Goal: Task Accomplishment & Management: Use online tool/utility

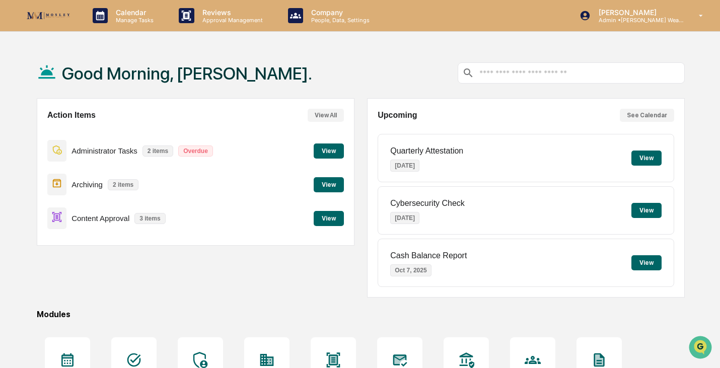
click at [321, 215] on button "View" at bounding box center [329, 218] width 30 height 15
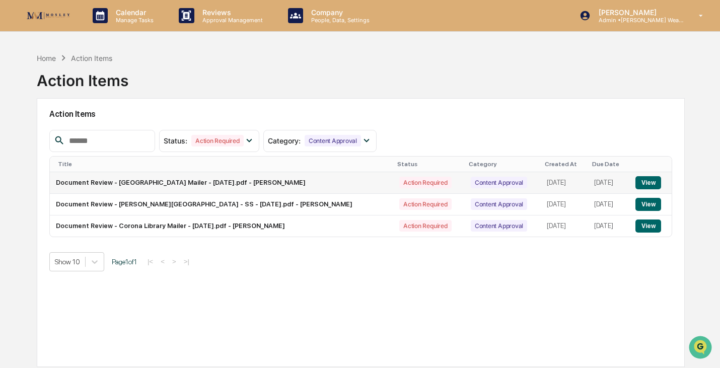
click at [648, 183] on button "View" at bounding box center [649, 182] width 26 height 13
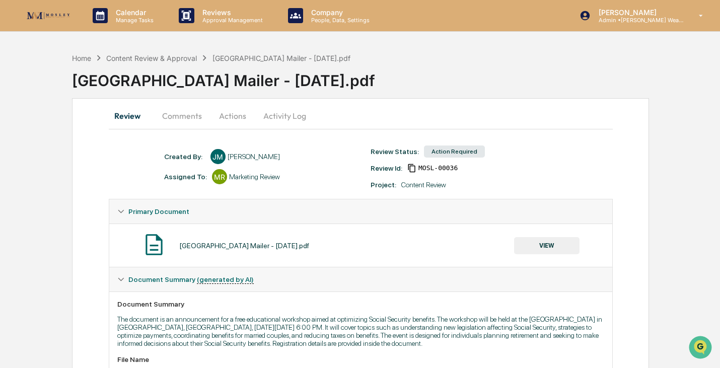
click at [226, 117] on button "Actions" at bounding box center [232, 116] width 45 height 24
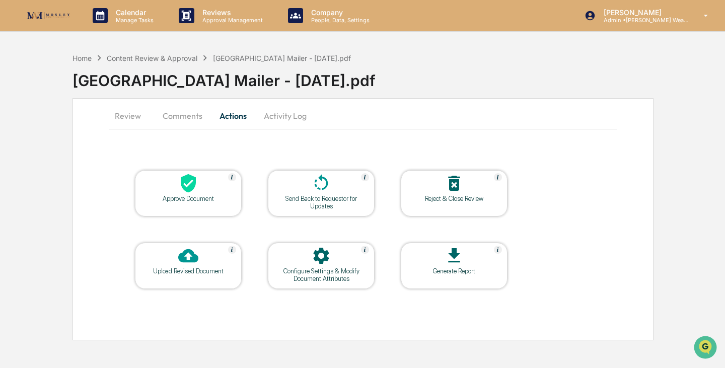
click at [200, 197] on div "Approve Document" at bounding box center [188, 199] width 91 height 8
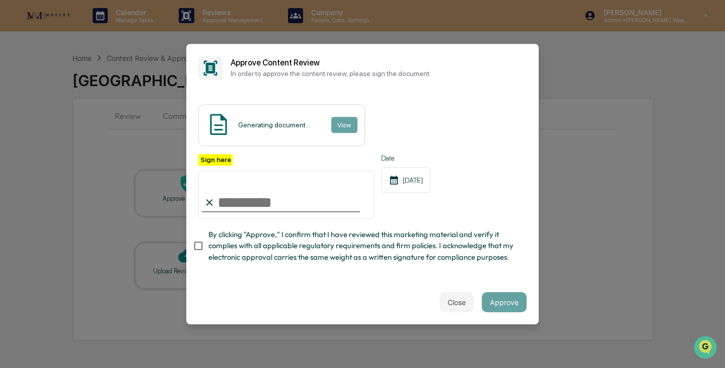
click at [258, 205] on input "Sign here" at bounding box center [286, 195] width 176 height 48
type input "**********"
click at [340, 126] on button "View" at bounding box center [344, 125] width 26 height 16
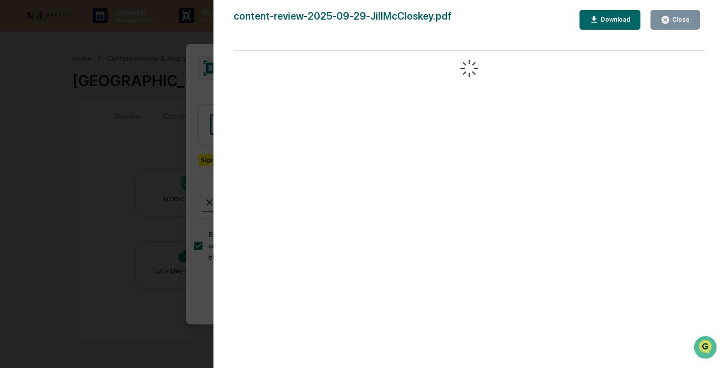
click at [673, 24] on div "Close" at bounding box center [675, 20] width 29 height 10
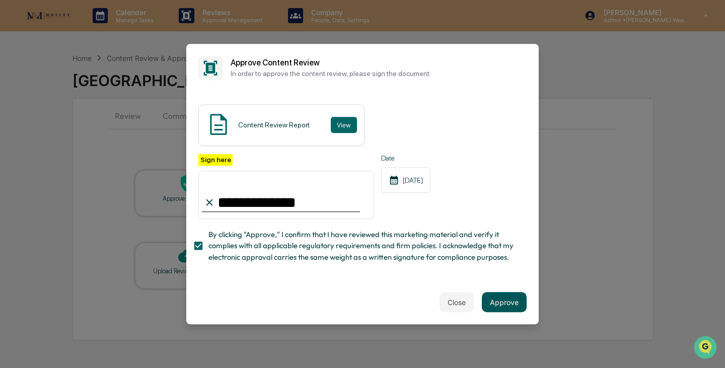
click at [508, 299] on button "Approve" at bounding box center [504, 302] width 45 height 20
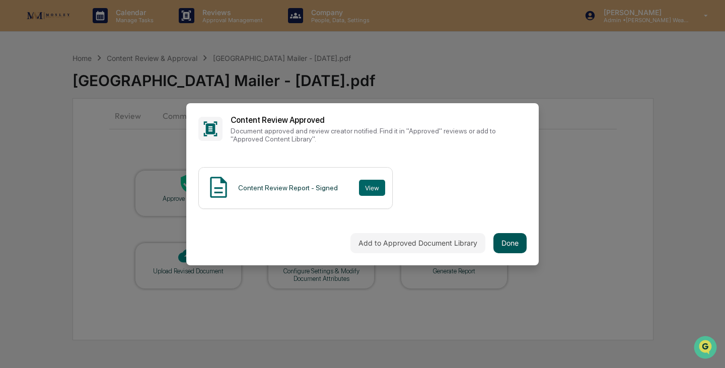
click at [512, 243] on button "Done" at bounding box center [510, 243] width 33 height 20
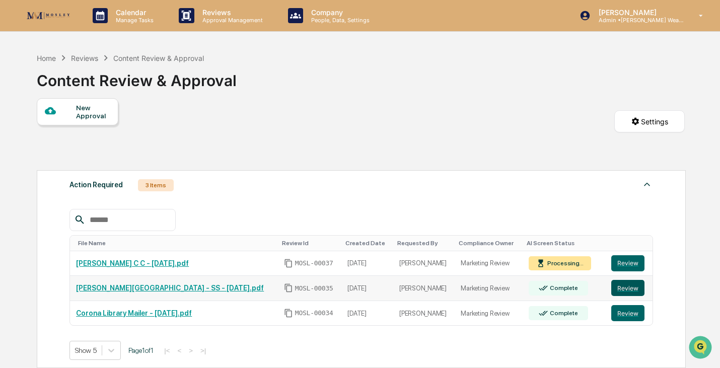
click at [629, 289] on button "Review" at bounding box center [627, 288] width 33 height 16
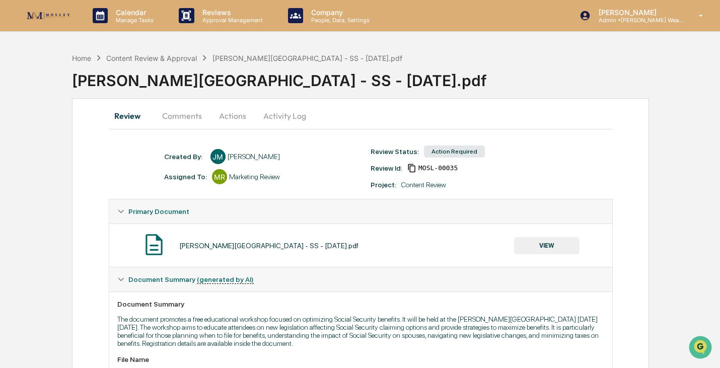
click at [222, 115] on button "Actions" at bounding box center [232, 116] width 45 height 24
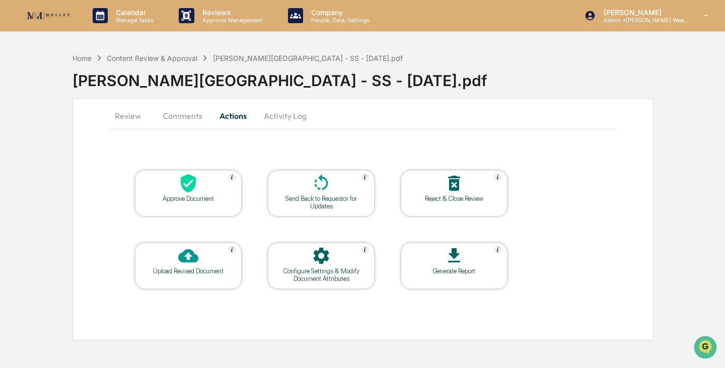
click at [178, 197] on div "Approve Document" at bounding box center [188, 199] width 91 height 8
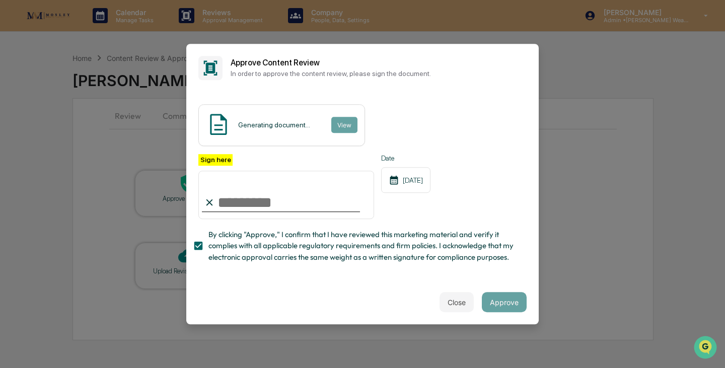
drag, startPoint x: 253, startPoint y: 199, endPoint x: 257, endPoint y: 209, distance: 10.6
click at [255, 201] on input "Sign here" at bounding box center [286, 195] width 176 height 48
type input "**********"
click at [340, 128] on button "View" at bounding box center [344, 125] width 26 height 16
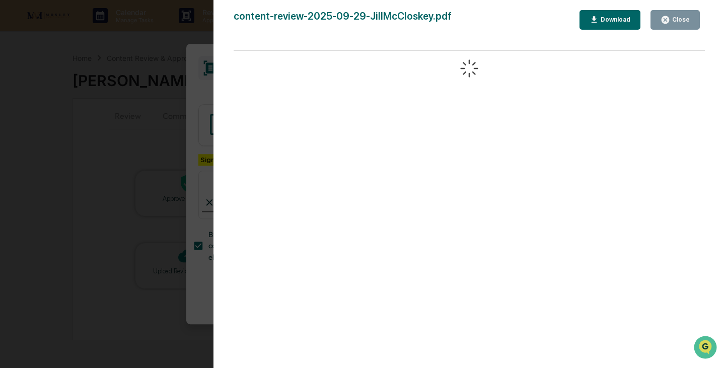
click at [676, 26] on button "Close" at bounding box center [675, 20] width 49 height 20
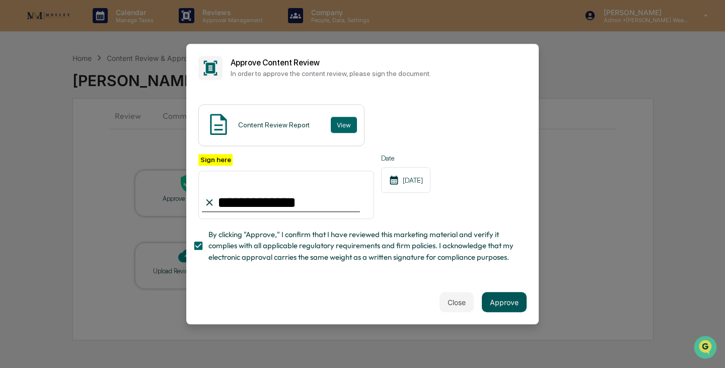
click at [509, 306] on button "Approve" at bounding box center [504, 302] width 45 height 20
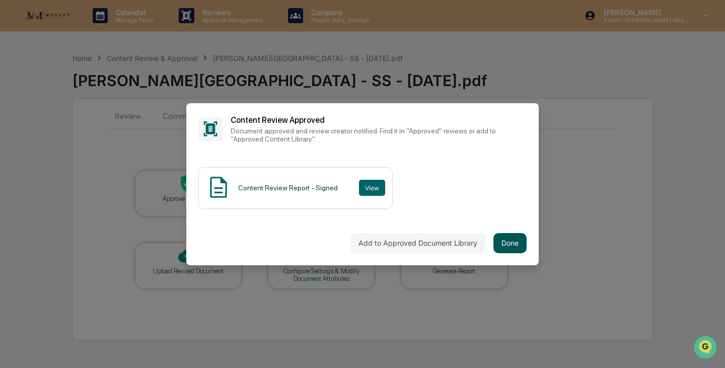
click at [506, 243] on button "Done" at bounding box center [510, 243] width 33 height 20
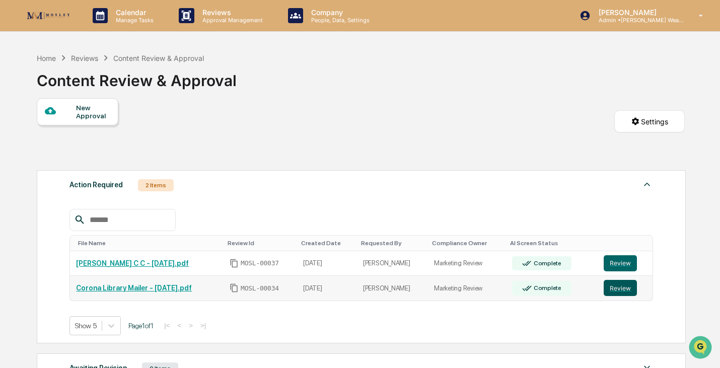
click at [623, 293] on button "Review" at bounding box center [620, 288] width 33 height 16
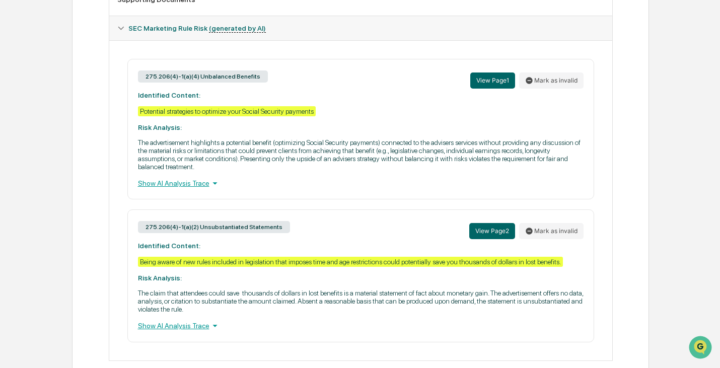
scroll to position [450, 0]
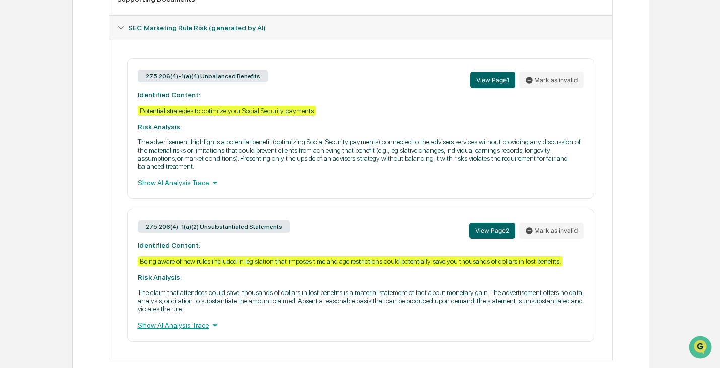
drag, startPoint x: 358, startPoint y: 299, endPoint x: 310, endPoint y: 293, distance: 47.7
click at [310, 293] on div "275.206(4)-1(a)(2) Unsubstantiated Statements View Page 2 Mark as invalid Ident…" at bounding box center [360, 275] width 467 height 132
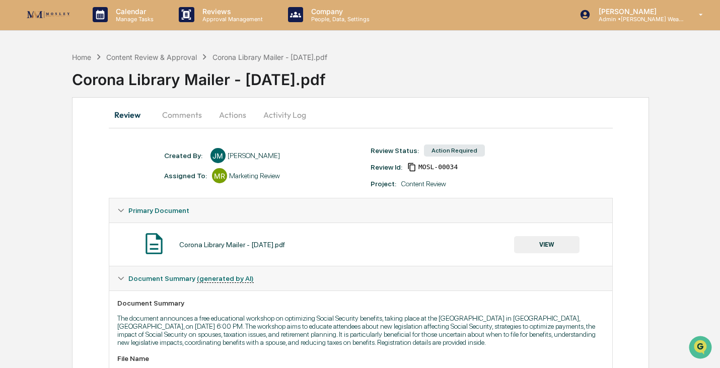
scroll to position [0, 0]
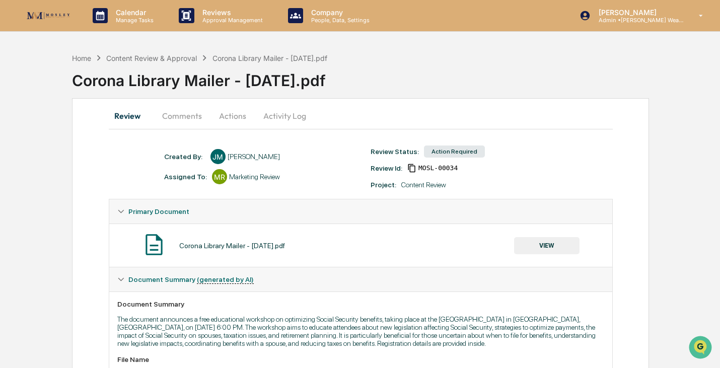
click at [227, 116] on button "Actions" at bounding box center [232, 116] width 45 height 24
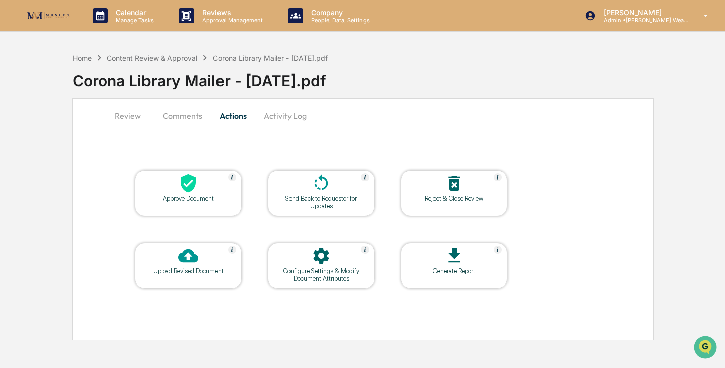
click at [206, 192] on div at bounding box center [188, 184] width 101 height 22
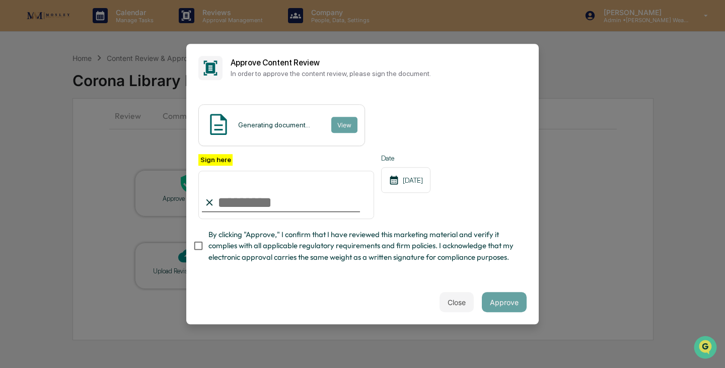
click at [241, 201] on input "Sign here" at bounding box center [286, 195] width 176 height 48
type input "**********"
click at [346, 125] on button "View" at bounding box center [344, 125] width 26 height 16
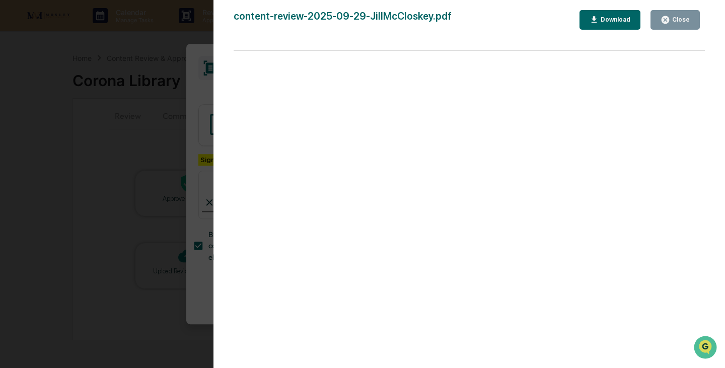
click at [675, 25] on button "Close" at bounding box center [675, 20] width 49 height 20
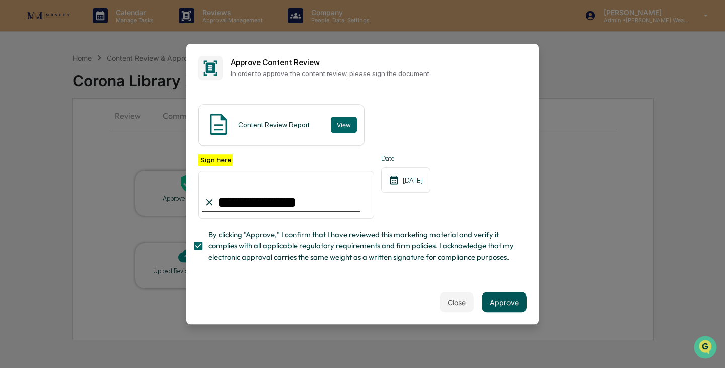
click at [505, 303] on button "Approve" at bounding box center [504, 302] width 45 height 20
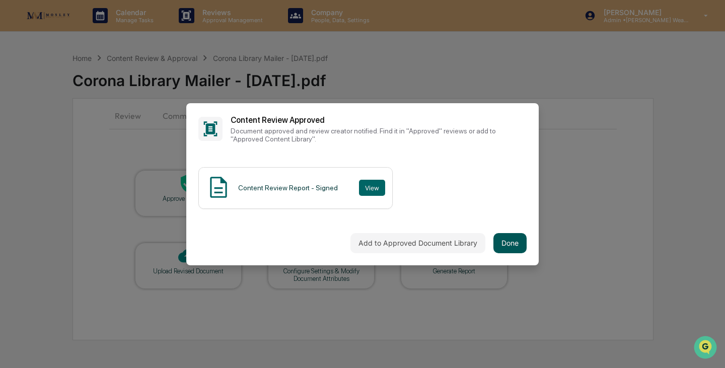
click at [520, 247] on button "Done" at bounding box center [510, 243] width 33 height 20
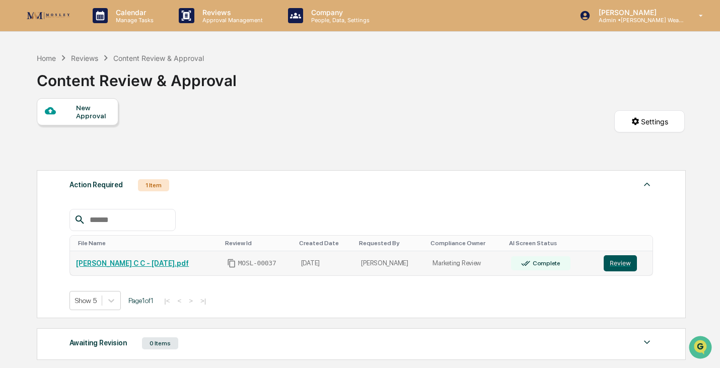
click at [620, 262] on button "Review" at bounding box center [620, 263] width 33 height 16
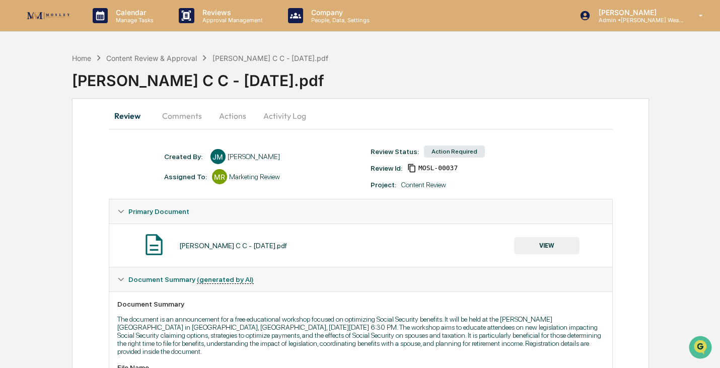
click at [225, 118] on button "Actions" at bounding box center [232, 116] width 45 height 24
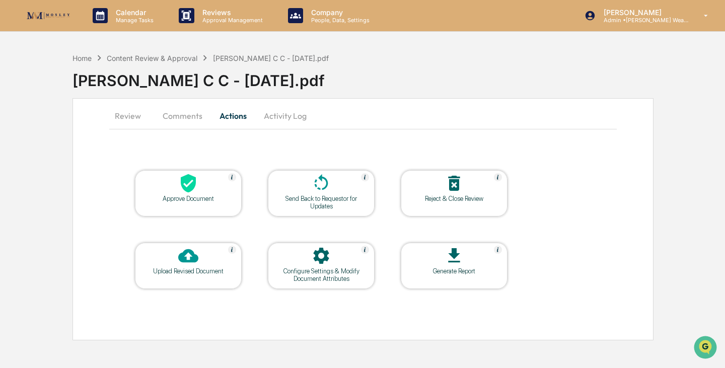
click at [194, 191] on icon at bounding box center [188, 183] width 20 height 20
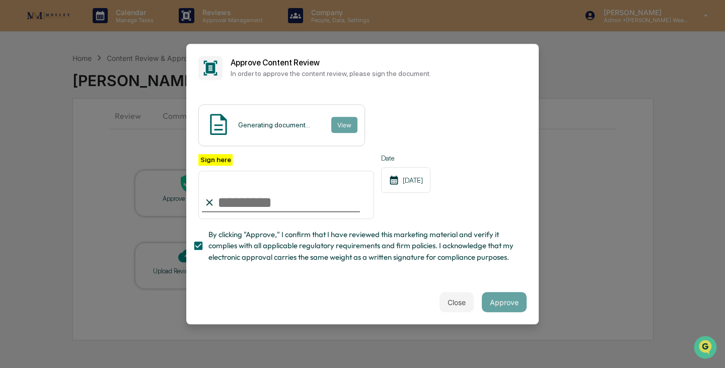
drag, startPoint x: 244, startPoint y: 208, endPoint x: 247, endPoint y: 195, distance: 13.1
click at [247, 195] on input "Sign here" at bounding box center [286, 195] width 176 height 48
type input "**********"
click at [504, 304] on button "Approve" at bounding box center [504, 302] width 45 height 20
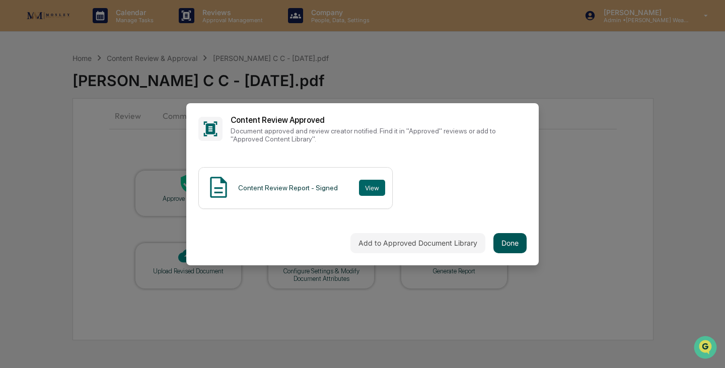
click at [504, 245] on button "Done" at bounding box center [510, 243] width 33 height 20
